Goal: Transaction & Acquisition: Purchase product/service

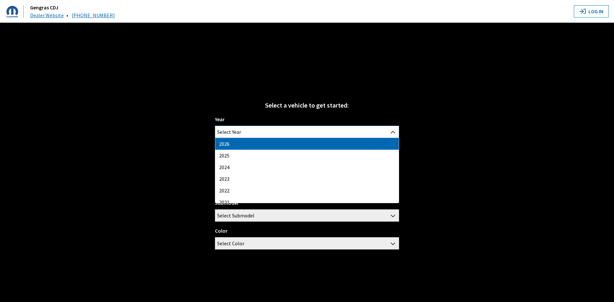
click at [250, 132] on span "Select Year" at bounding box center [306, 132] width 183 height 12
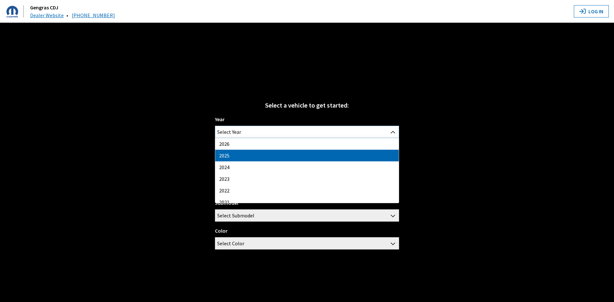
select select "43"
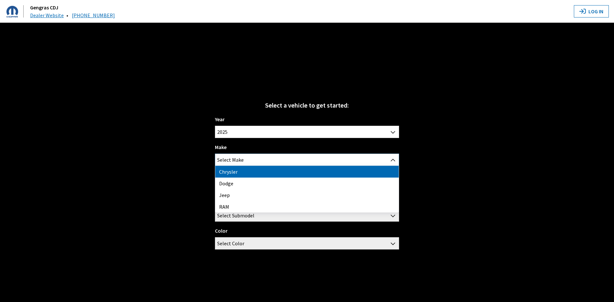
click at [245, 159] on span "Select Make" at bounding box center [306, 160] width 183 height 12
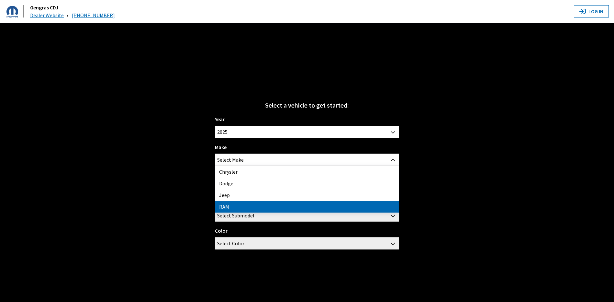
drag, startPoint x: 231, startPoint y: 207, endPoint x: 231, endPoint y: 202, distance: 5.0
select select "34"
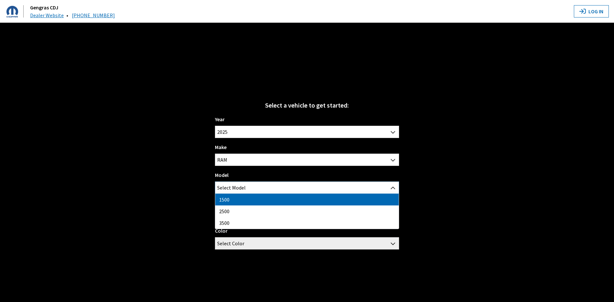
click at [235, 189] on span "Select Model" at bounding box center [231, 188] width 28 height 12
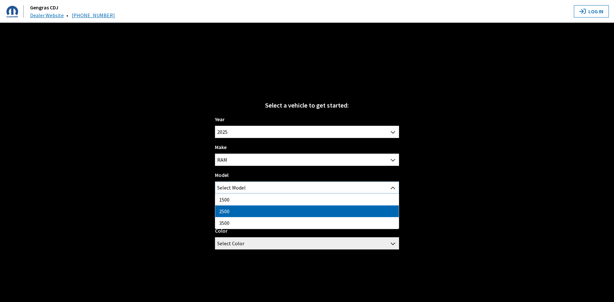
select select "1085"
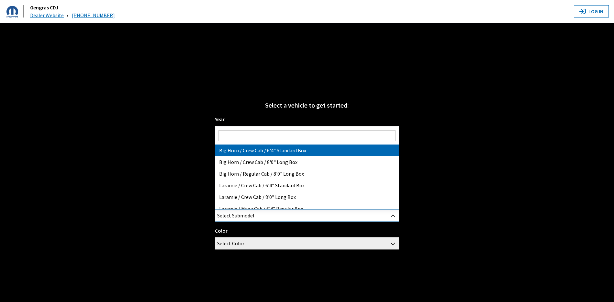
click at [231, 215] on span "Select Submodel" at bounding box center [235, 215] width 37 height 12
select select "3377"
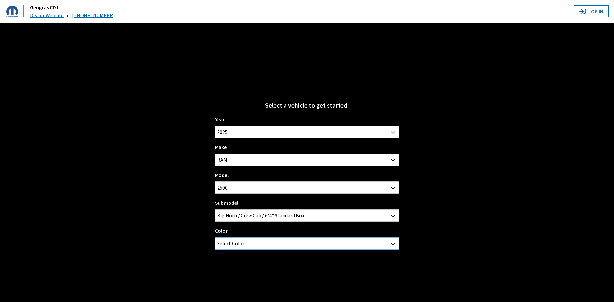
click at [253, 242] on span "Select Color" at bounding box center [306, 243] width 183 height 12
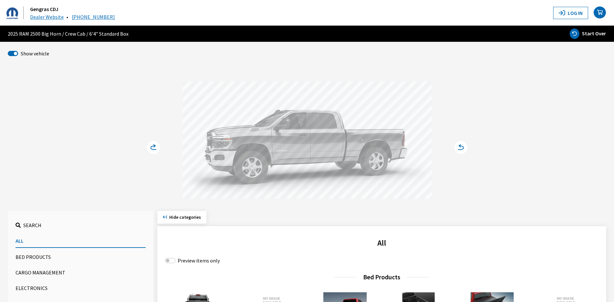
click at [31, 224] on span "Search" at bounding box center [32, 225] width 18 height 6
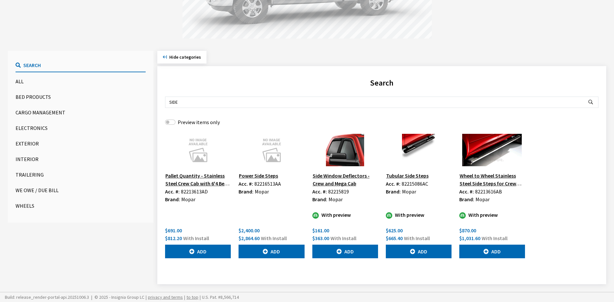
scroll to position [160, 0]
type input "SIDE"
click at [411, 175] on button "Tubular Side Steps" at bounding box center [407, 175] width 43 height 8
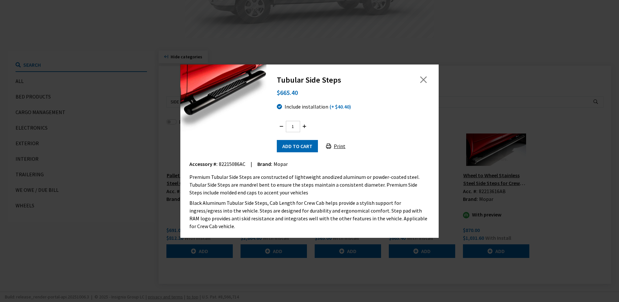
click at [295, 98] on div "$665.40" at bounding box center [353, 92] width 152 height 15
click at [423, 83] on button "Close" at bounding box center [424, 80] width 10 height 10
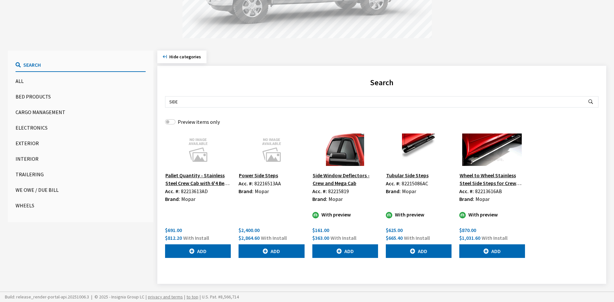
click at [495, 180] on button "Wheel to Wheel Stainless Steel Side Steps for Crew Cab" at bounding box center [492, 179] width 66 height 16
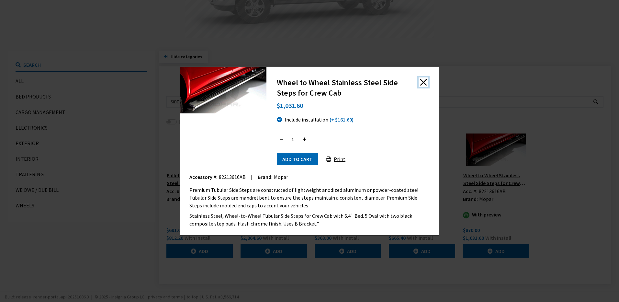
click at [423, 81] on button "Close" at bounding box center [424, 82] width 10 height 10
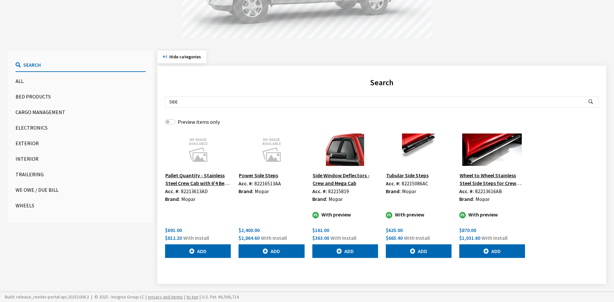
click at [420, 185] on span "82215086AC" at bounding box center [415, 183] width 27 height 6
copy span "82215086AC"
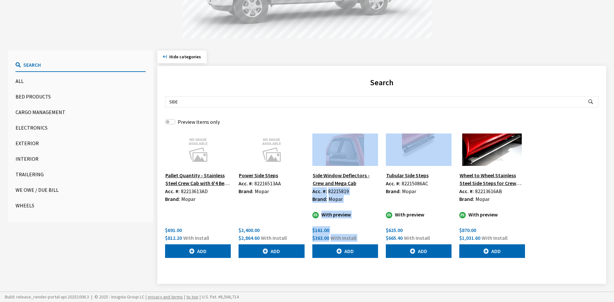
drag, startPoint x: 376, startPoint y: 132, endPoint x: 396, endPoint y: 141, distance: 22.0
click at [396, 141] on div "Search Search SIDE Preview items only Pallet Quantity - Stainless Steel Crew Ca…" at bounding box center [381, 175] width 449 height 218
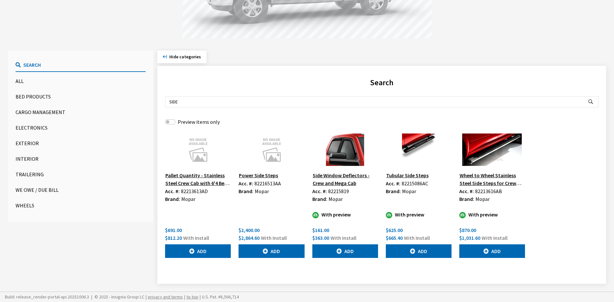
drag, startPoint x: 396, startPoint y: 141, endPoint x: 398, endPoint y: 101, distance: 40.2
click at [398, 101] on input "SIDE" at bounding box center [374, 101] width 418 height 11
click at [259, 197] on div "Power Side Steps Acc. #: 82216513AA Brand: Mopar $2,400.00 $2,864.60 With Insta…" at bounding box center [271, 195] width 73 height 124
